Goal: Find specific fact: Find specific fact

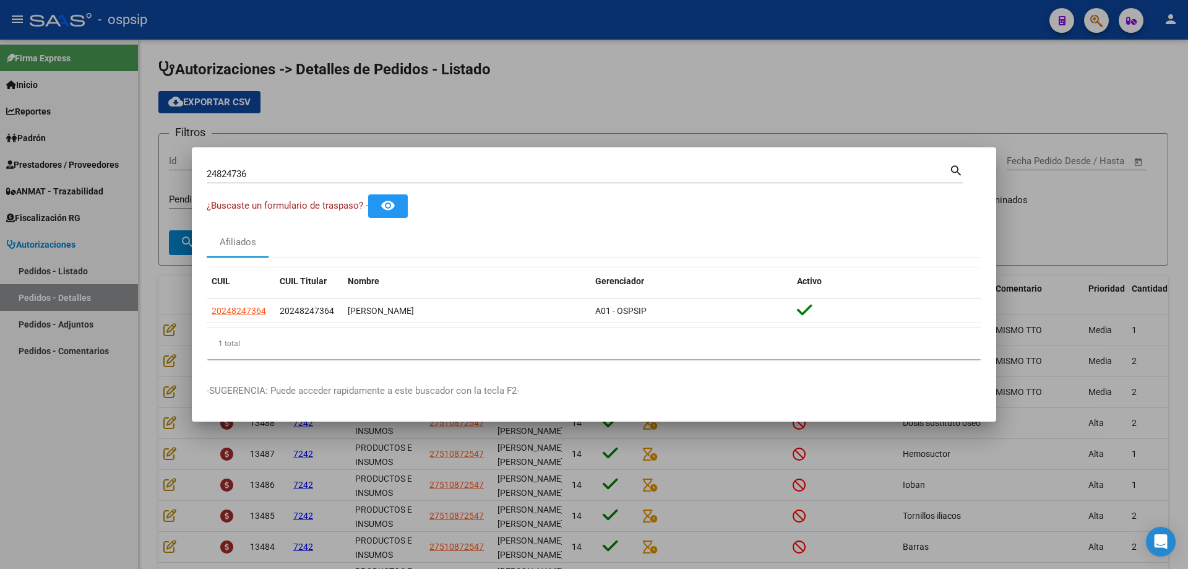
click at [662, 166] on div "24824736 Buscar (apellido, dni, [PERSON_NAME], [PERSON_NAME], cuit, obra social)" at bounding box center [578, 174] width 743 height 19
click at [662, 170] on input "24824736" at bounding box center [578, 173] width 743 height 11
click at [662, 171] on input "24824736" at bounding box center [578, 173] width 743 height 11
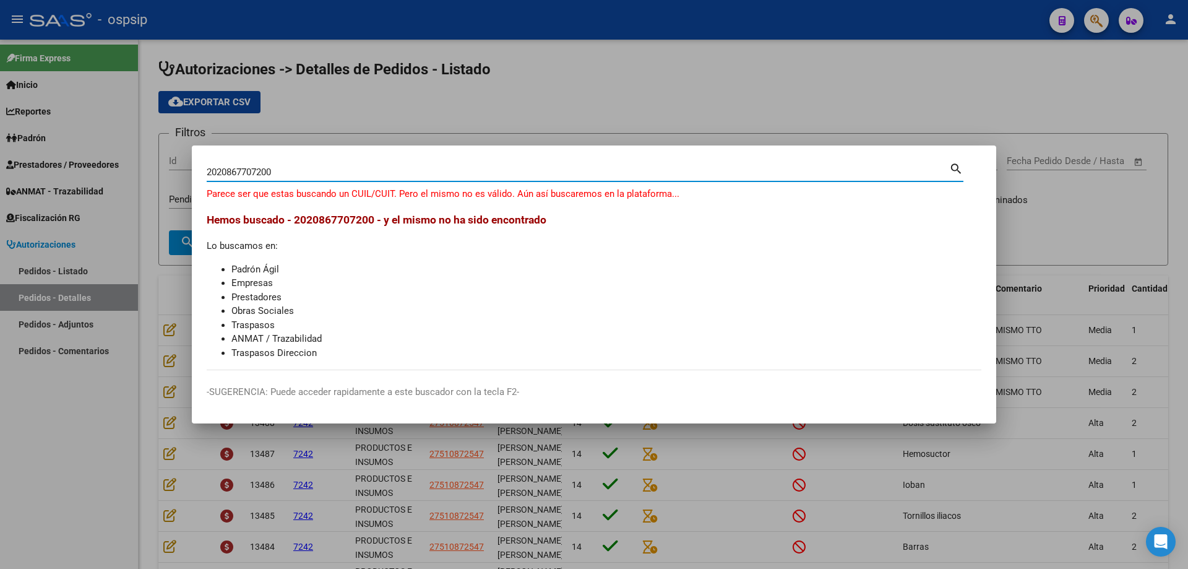
click at [217, 172] on input "2020867707200" at bounding box center [578, 171] width 743 height 11
click at [352, 169] on input "20867707200" at bounding box center [578, 171] width 743 height 11
click at [218, 174] on input "2020867707200" at bounding box center [578, 171] width 743 height 11
click at [288, 178] on div "20867707200 Buscar (apellido, dni, [PERSON_NAME], [PERSON_NAME], cuit, obra soc…" at bounding box center [578, 172] width 743 height 19
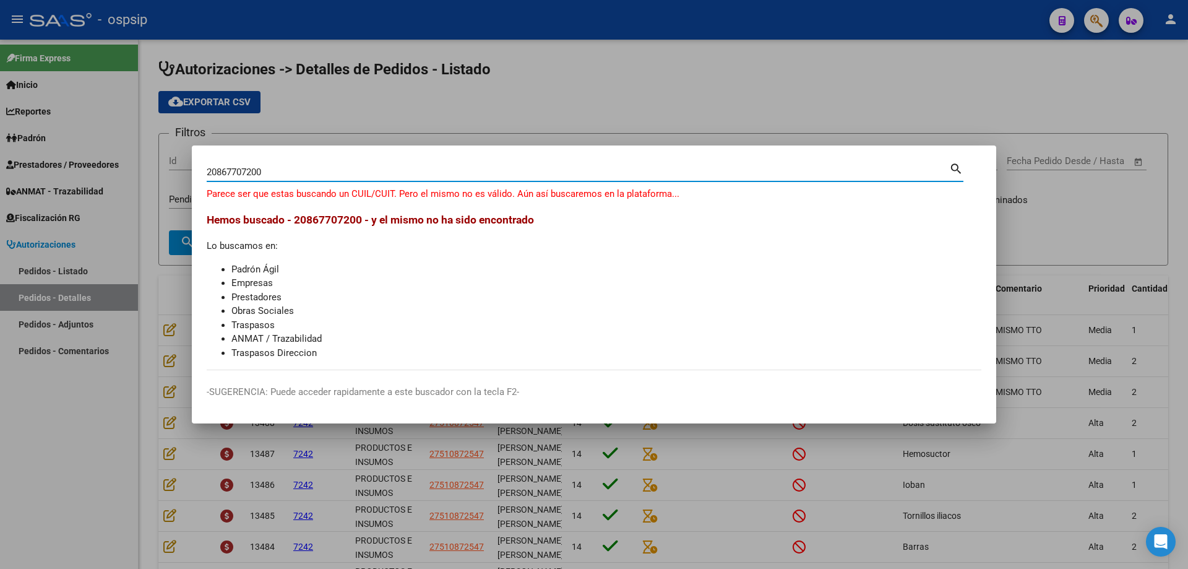
click at [285, 175] on input "20867707200" at bounding box center [578, 171] width 743 height 11
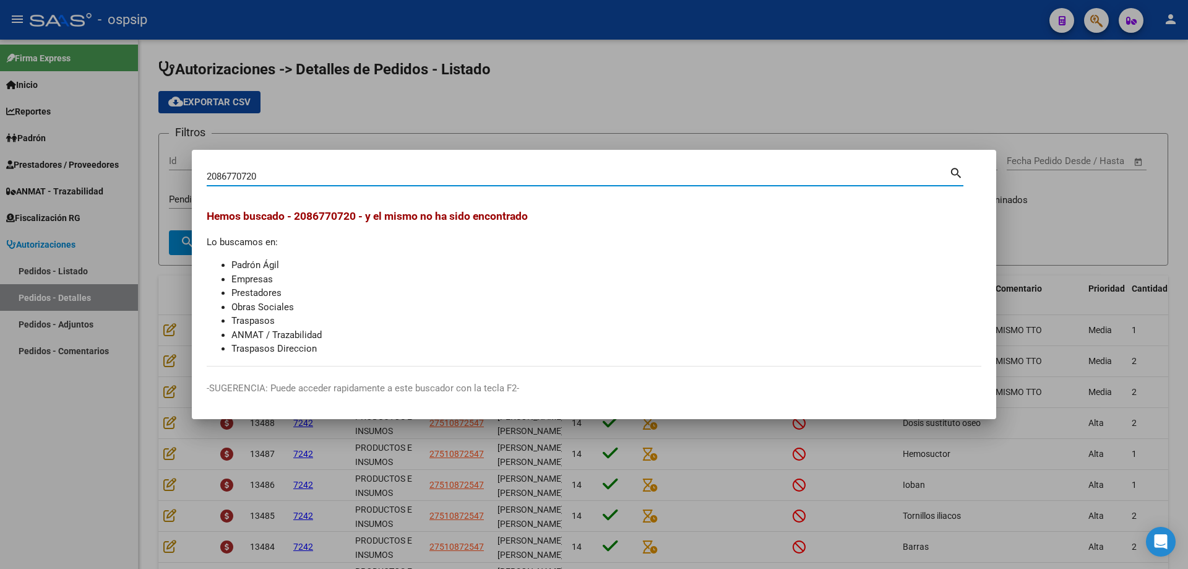
click at [298, 167] on div "2086770720 Buscar (apellido, dni, [PERSON_NAME], [PERSON_NAME], cuit, obra soci…" at bounding box center [578, 176] width 743 height 19
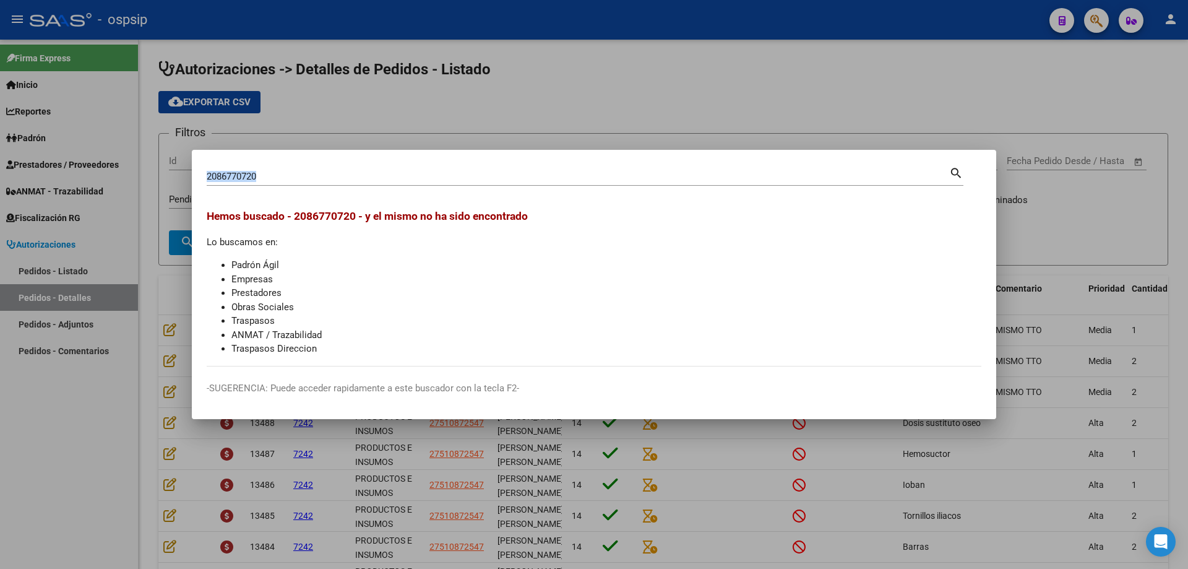
click at [298, 167] on div "2086770720 Buscar (apellido, dni, [PERSON_NAME], [PERSON_NAME], cuit, obra soci…" at bounding box center [578, 176] width 743 height 19
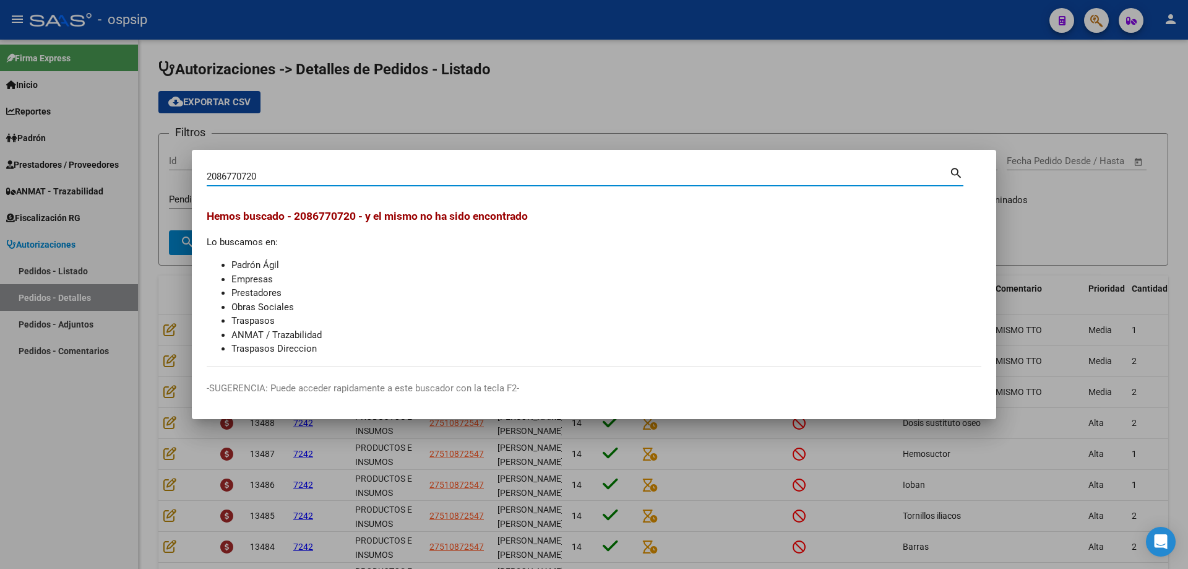
click at [298, 167] on div "2086770720 Buscar (apellido, dni, [PERSON_NAME], [PERSON_NAME], cuit, obra soci…" at bounding box center [578, 176] width 743 height 19
click at [233, 163] on mat-dialog-container "2086770720 Buscar (apellido, dni, cuil, nro traspaso, cuit, obra social) search…" at bounding box center [594, 285] width 805 height 270
click at [225, 171] on input "2086770720" at bounding box center [578, 176] width 743 height 11
type input "20867707"
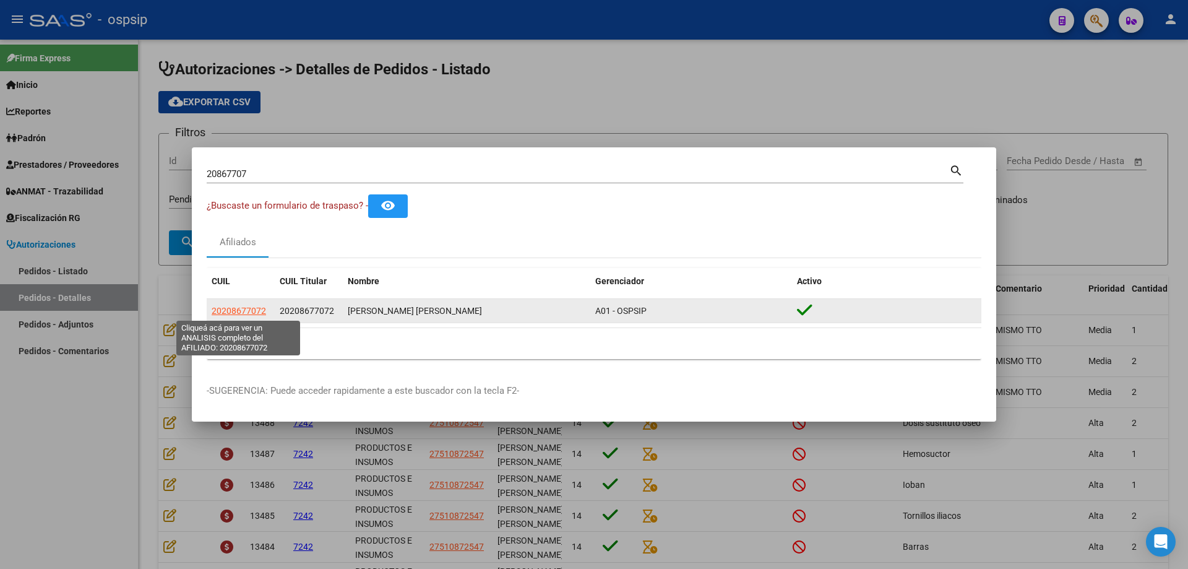
click at [246, 311] on span "20208677072" at bounding box center [239, 311] width 54 height 10
type textarea "20208677072"
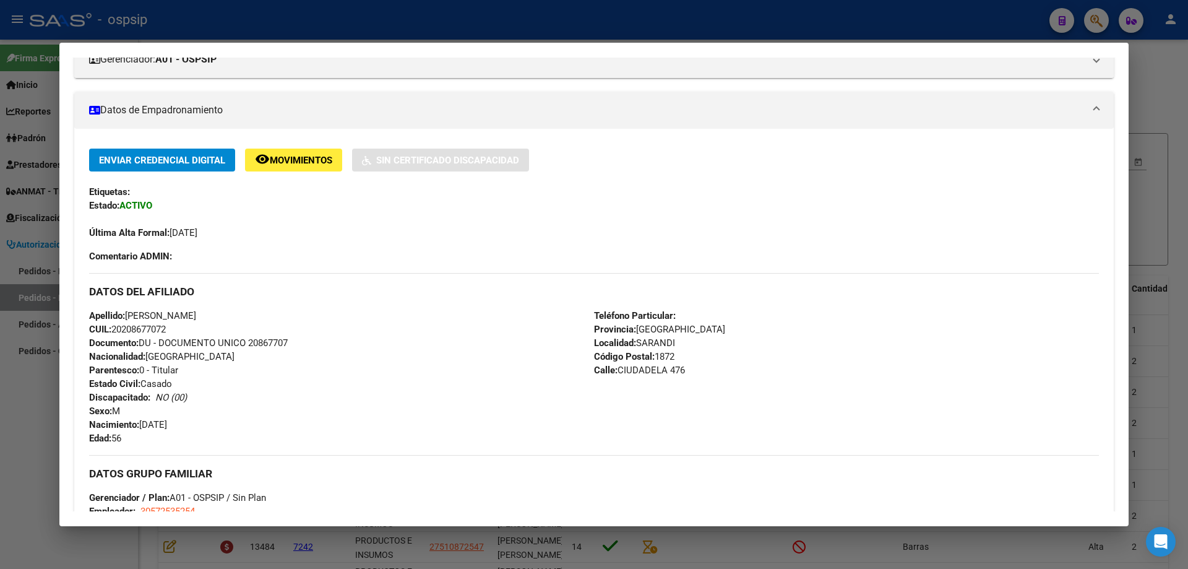
scroll to position [186, 0]
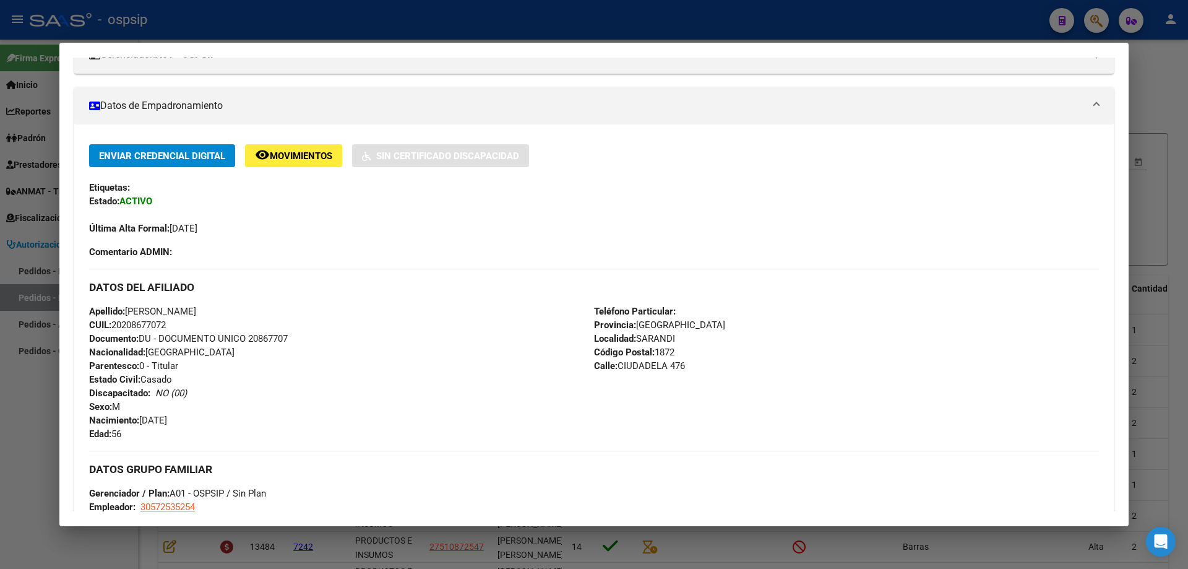
click at [264, 340] on span "Documento: DU - DOCUMENTO UNICO 20867707" at bounding box center [188, 338] width 199 height 11
copy span "20867707"
